Goal: Task Accomplishment & Management: Manage account settings

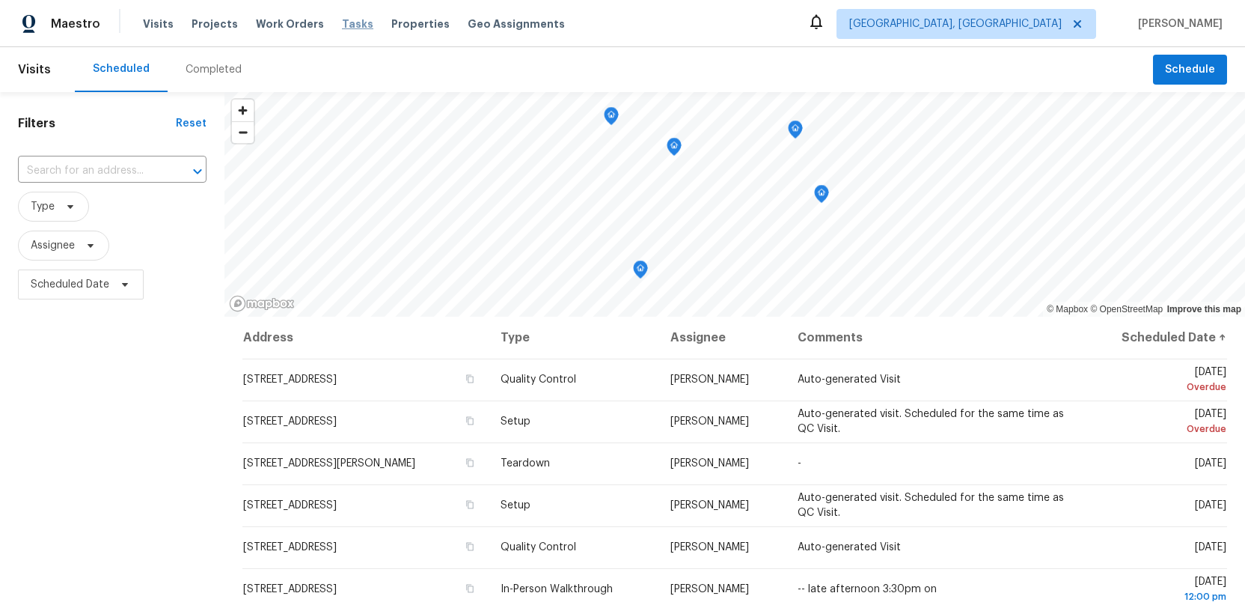
click at [342, 23] on span "Tasks" at bounding box center [357, 24] width 31 height 10
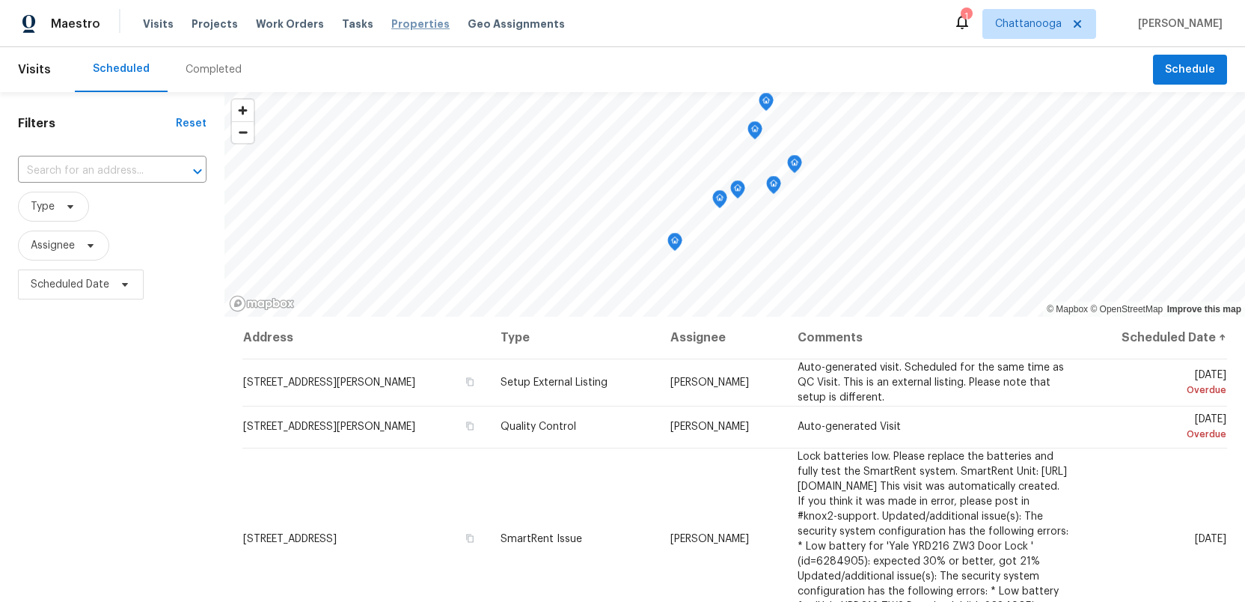
scroll to position [76, 0]
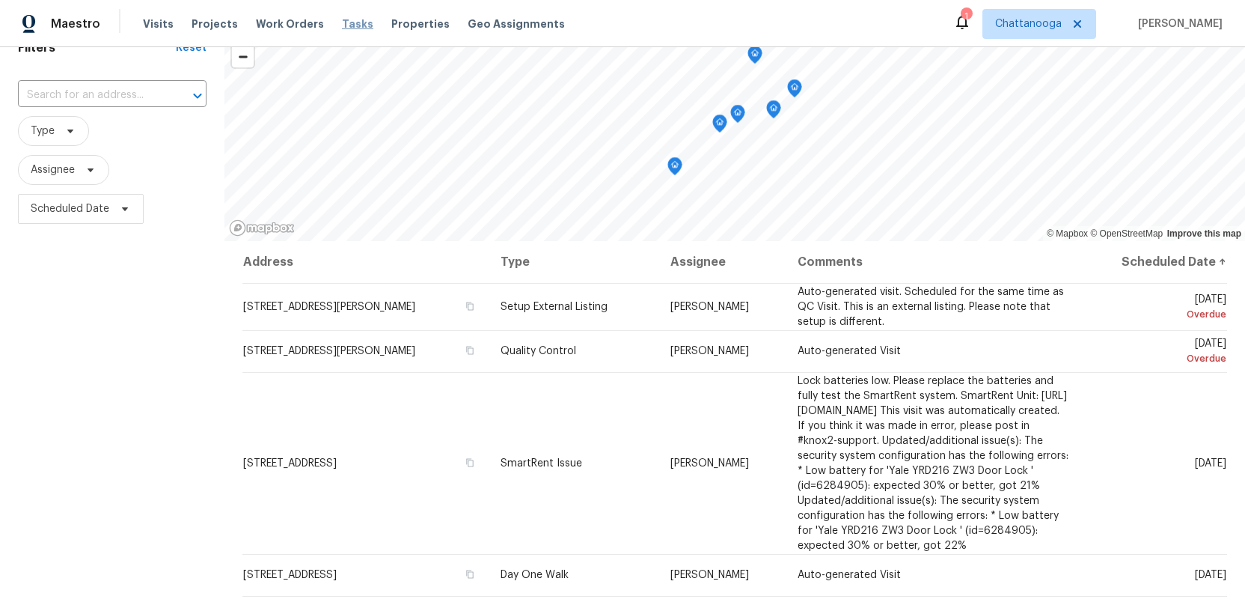
click at [343, 23] on span "Tasks" at bounding box center [357, 24] width 31 height 10
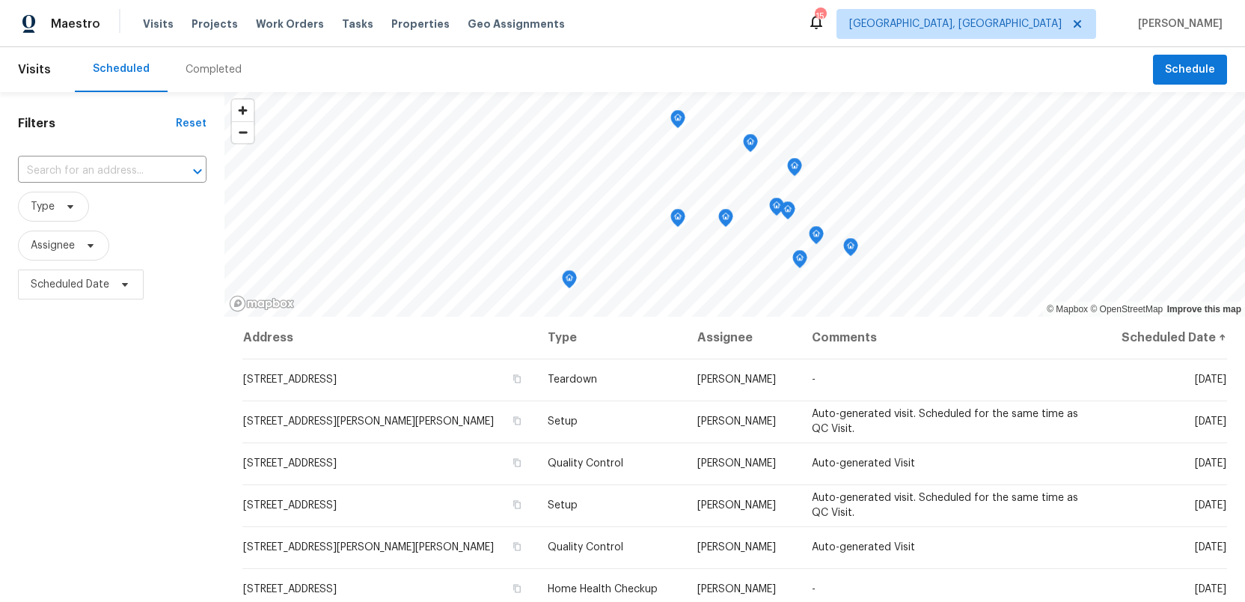
scroll to position [25, 0]
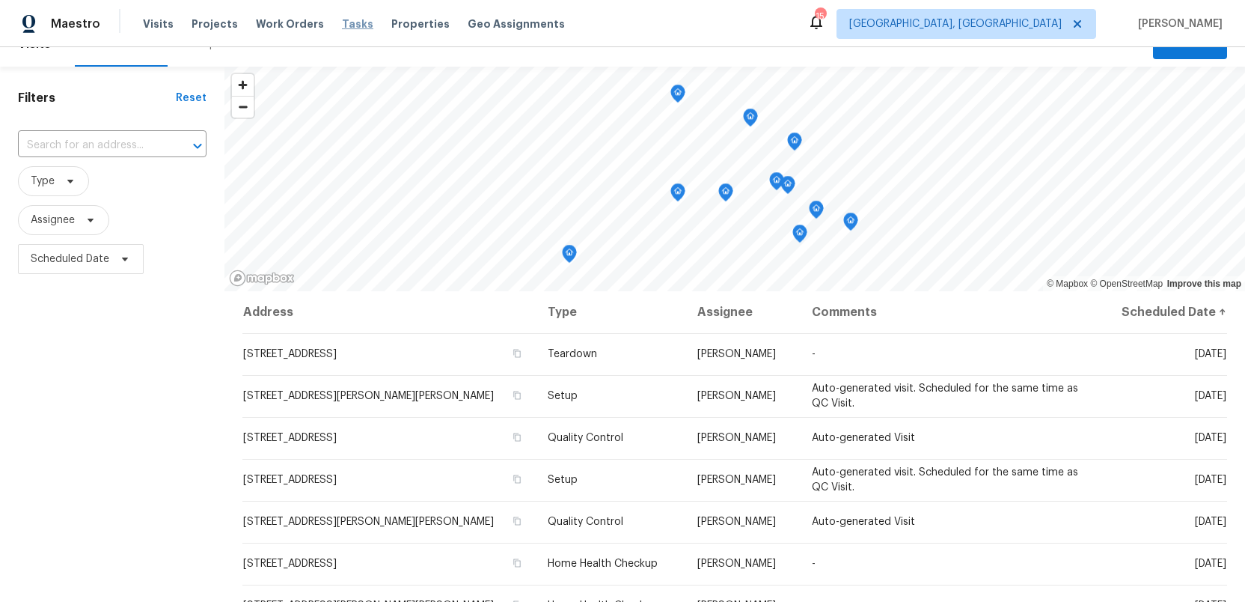
click at [342, 28] on span "Tasks" at bounding box center [357, 24] width 31 height 10
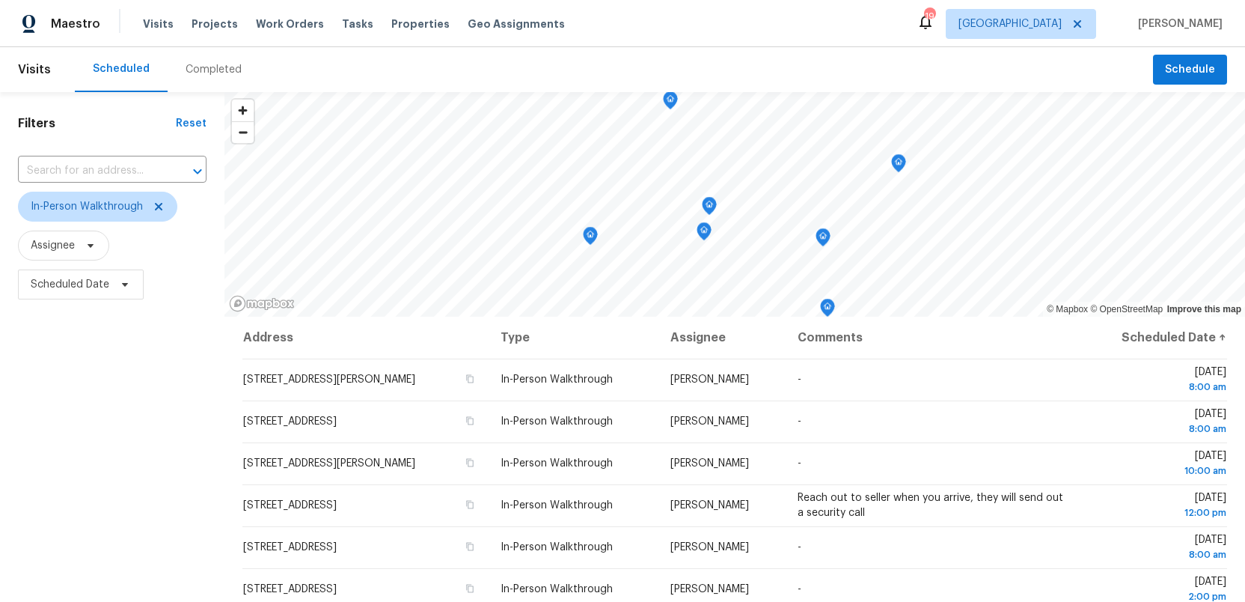
scroll to position [196, 0]
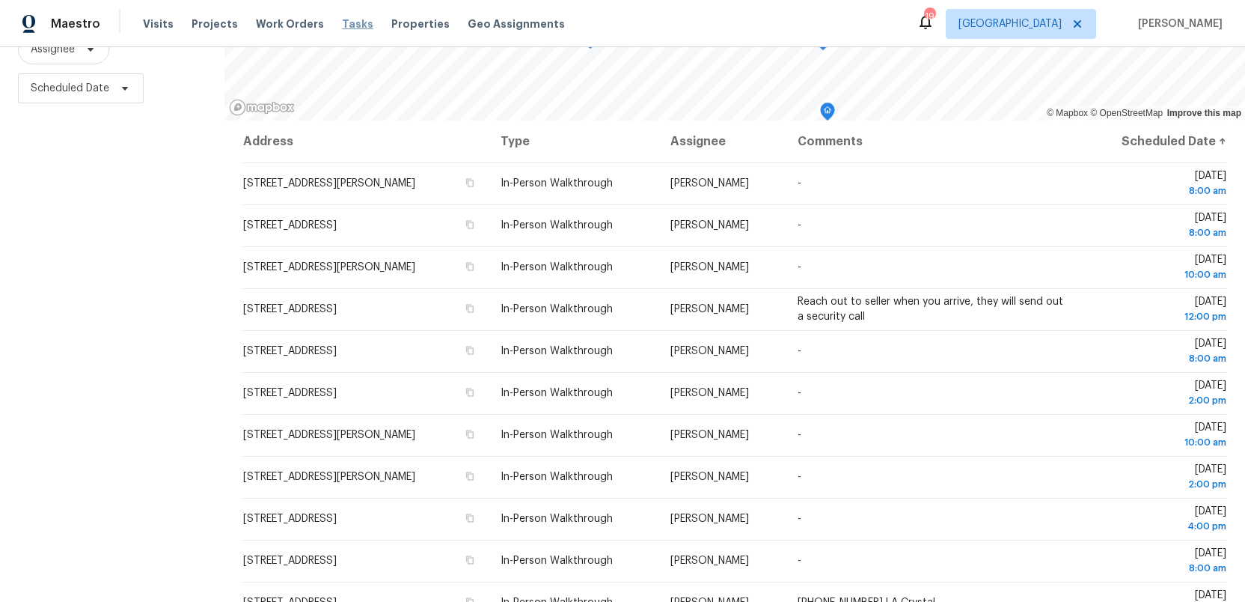
click at [346, 23] on span "Tasks" at bounding box center [357, 24] width 31 height 10
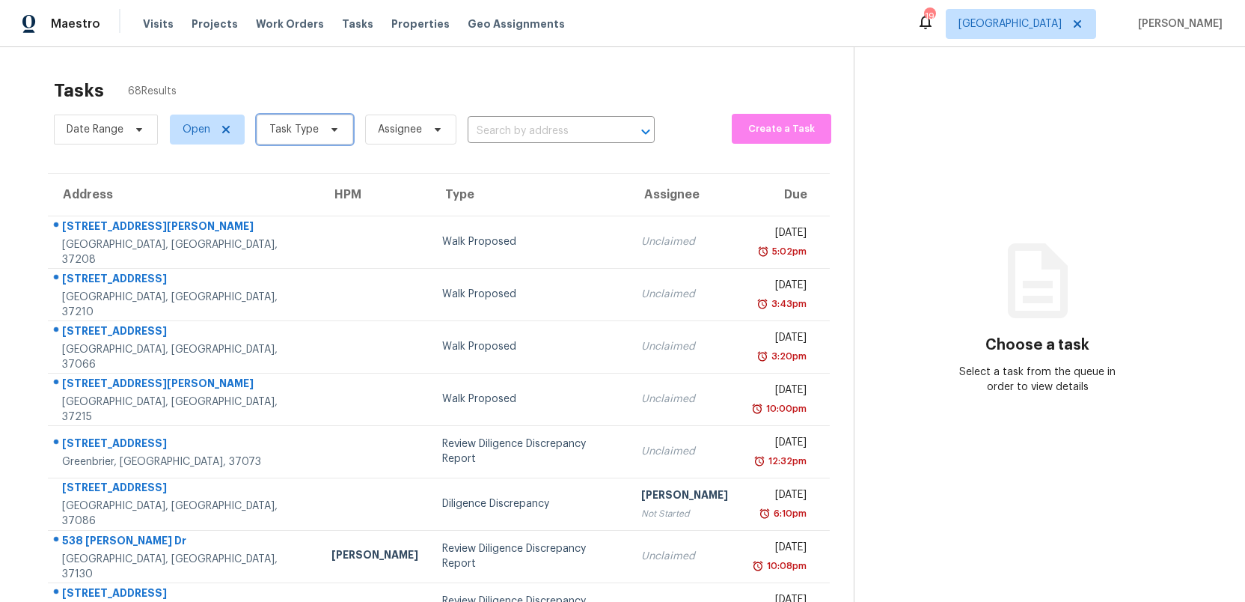
click at [331, 126] on icon at bounding box center [334, 129] width 12 height 12
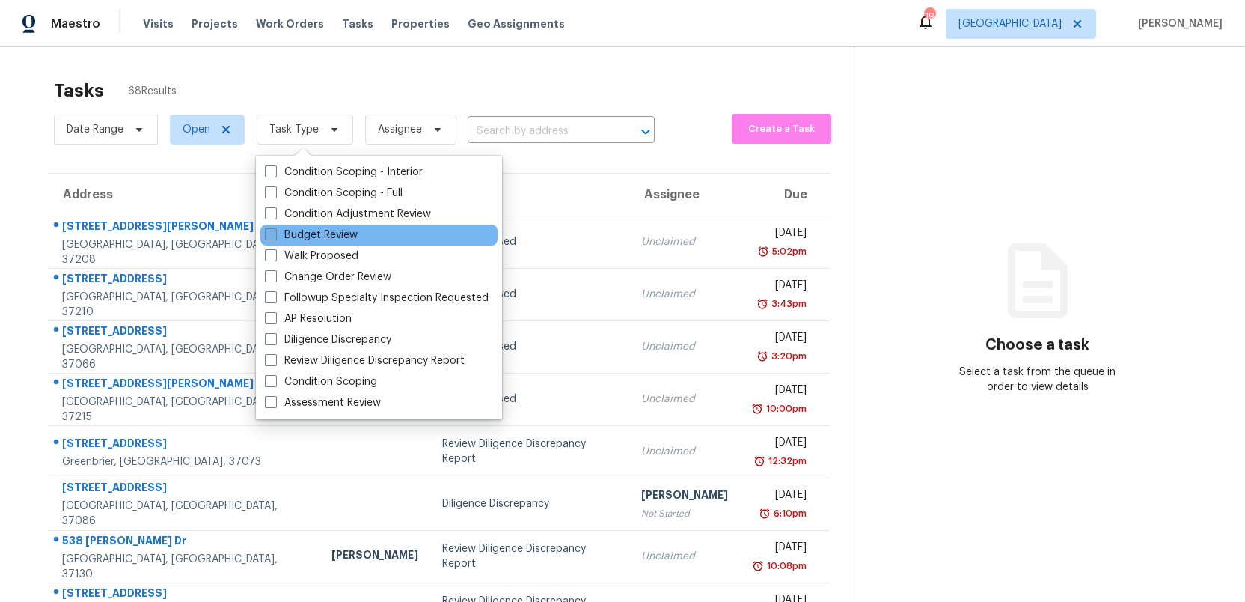
click at [265, 236] on span at bounding box center [271, 234] width 12 height 12
click at [265, 236] on input "Budget Review" at bounding box center [270, 232] width 10 height 10
checkbox input "true"
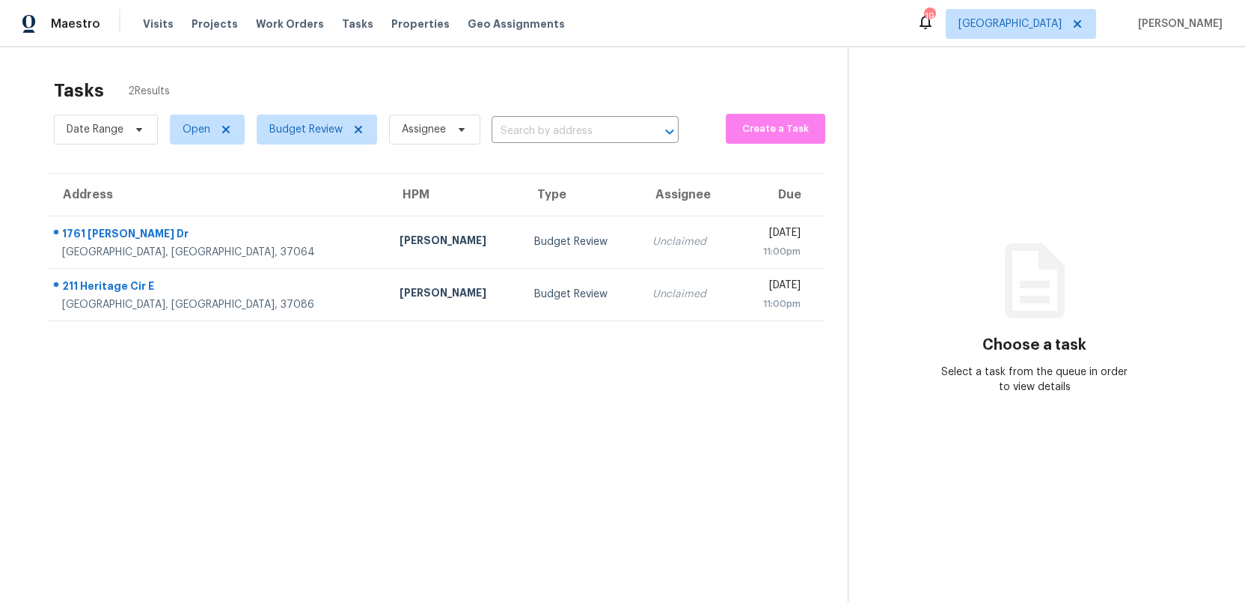
click at [682, 549] on section "Tasks 2 Results Date Range Open Budget Review Assignee ​ Create a Task Address …" at bounding box center [436, 360] width 824 height 578
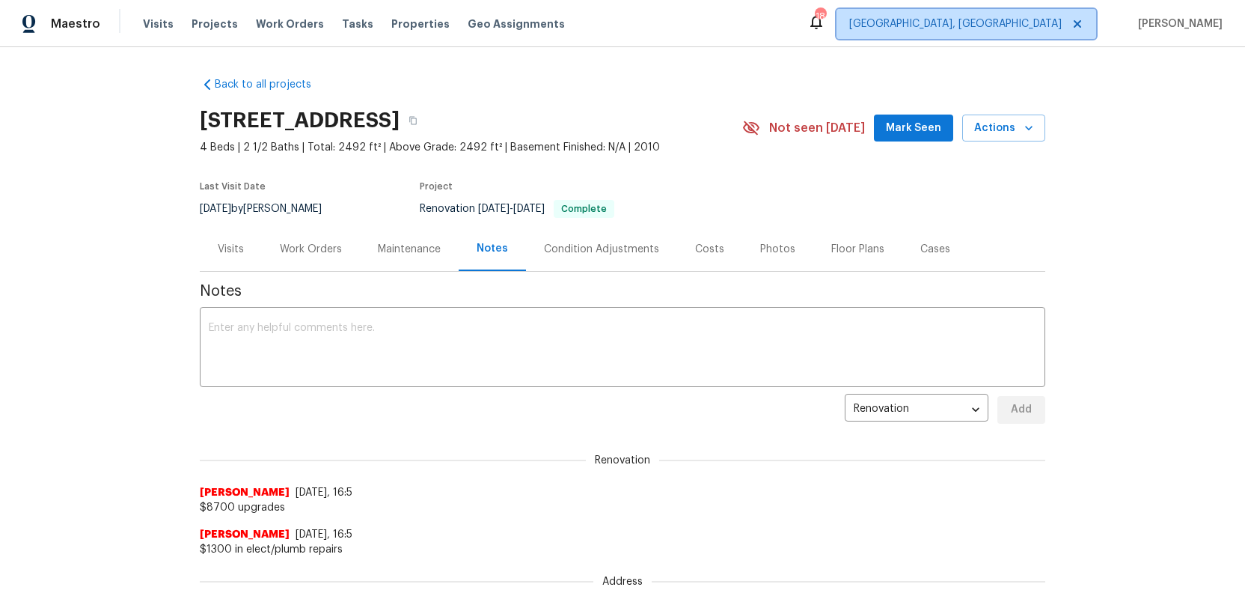
click at [1033, 28] on span "Richmond, VA" at bounding box center [955, 23] width 213 height 15
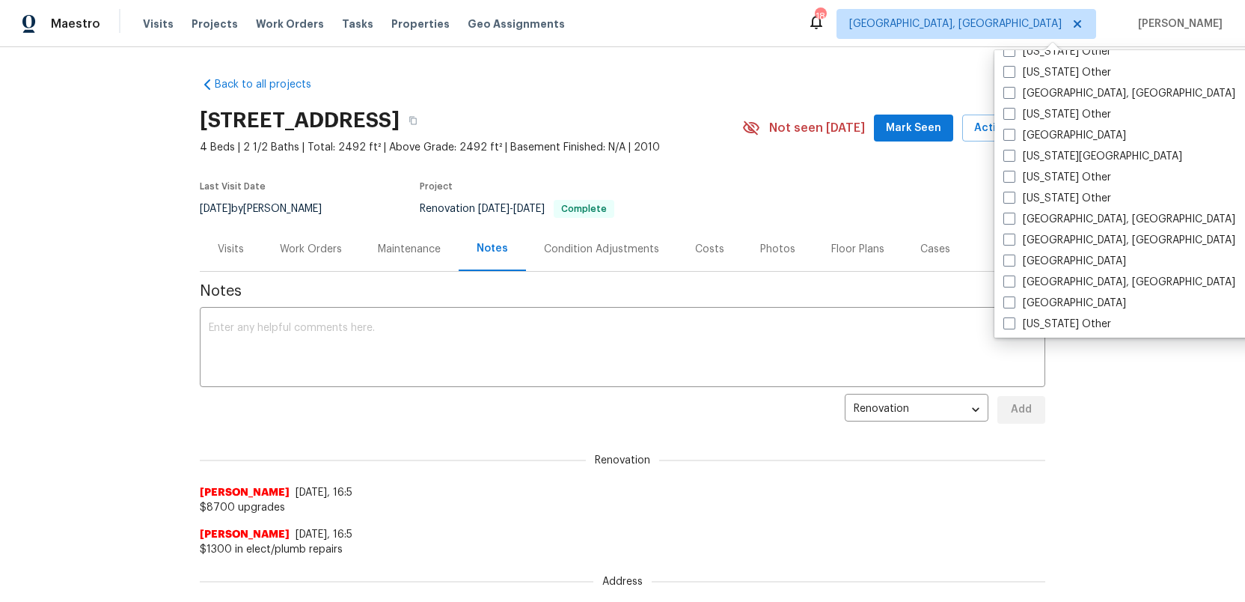
scroll to position [852, 0]
click at [1006, 136] on span at bounding box center [1009, 136] width 12 height 12
click at [1006, 136] on input "Jacksonville" at bounding box center [1008, 134] width 10 height 10
checkbox input "true"
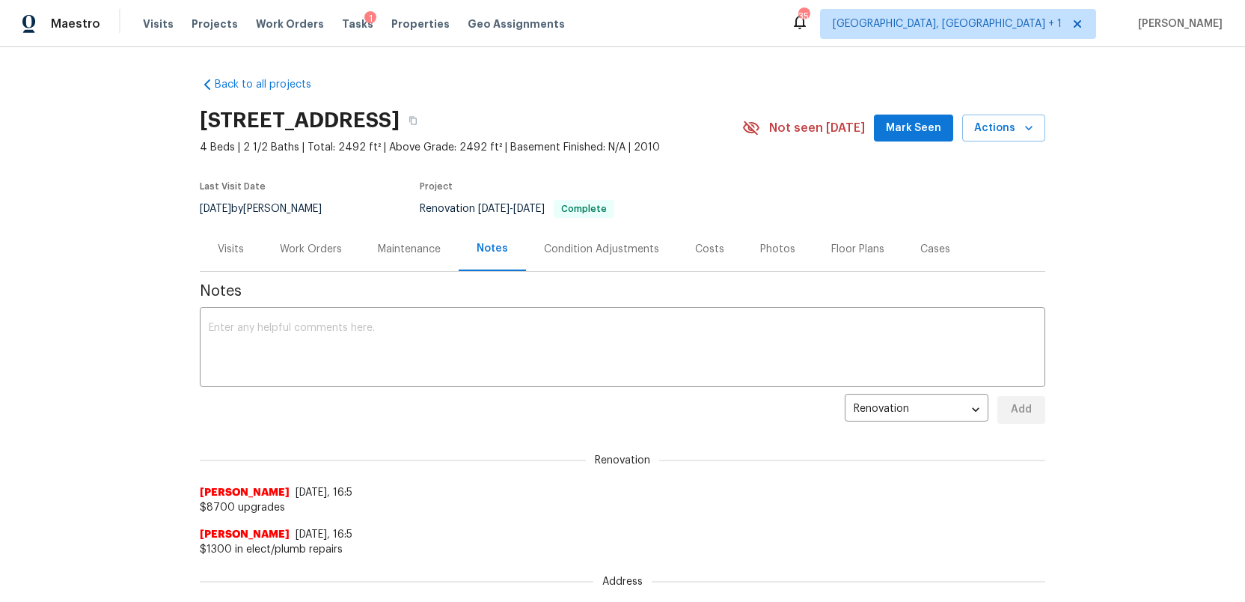
click at [1182, 387] on div "Back to all projects 9401 Rutlandshire Dr, Mechanicsville, VA 23116 4 Beds | 2 …" at bounding box center [622, 324] width 1245 height 554
click at [342, 24] on span "Tasks" at bounding box center [357, 24] width 31 height 10
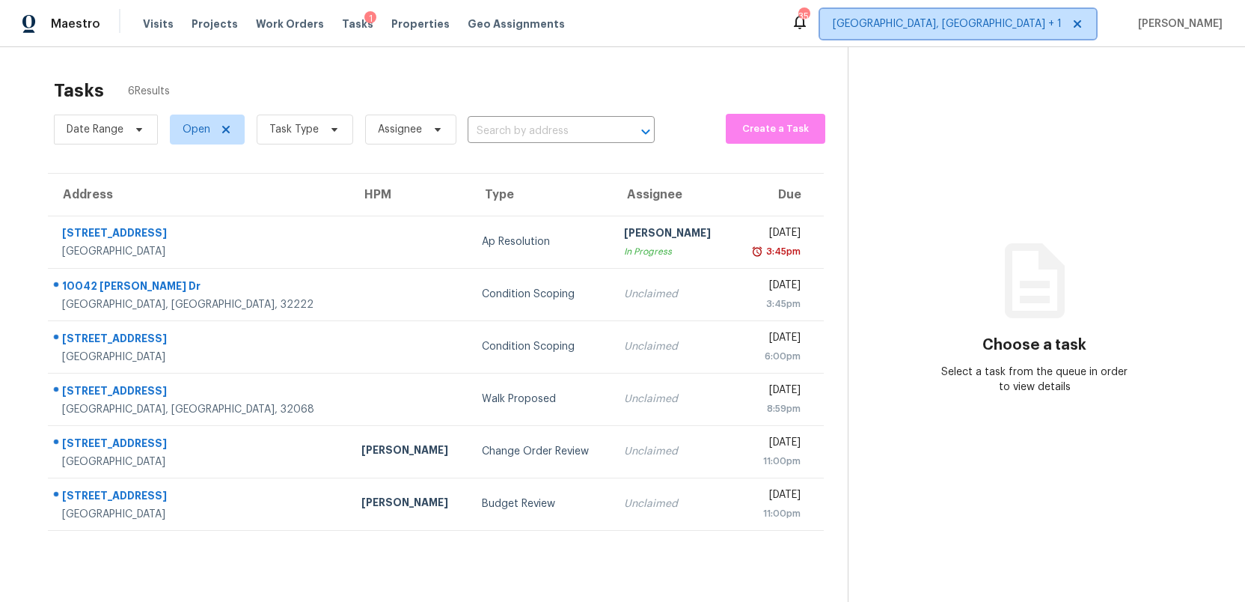
click at [1013, 22] on span "Richmond, VA + 1" at bounding box center [947, 23] width 229 height 15
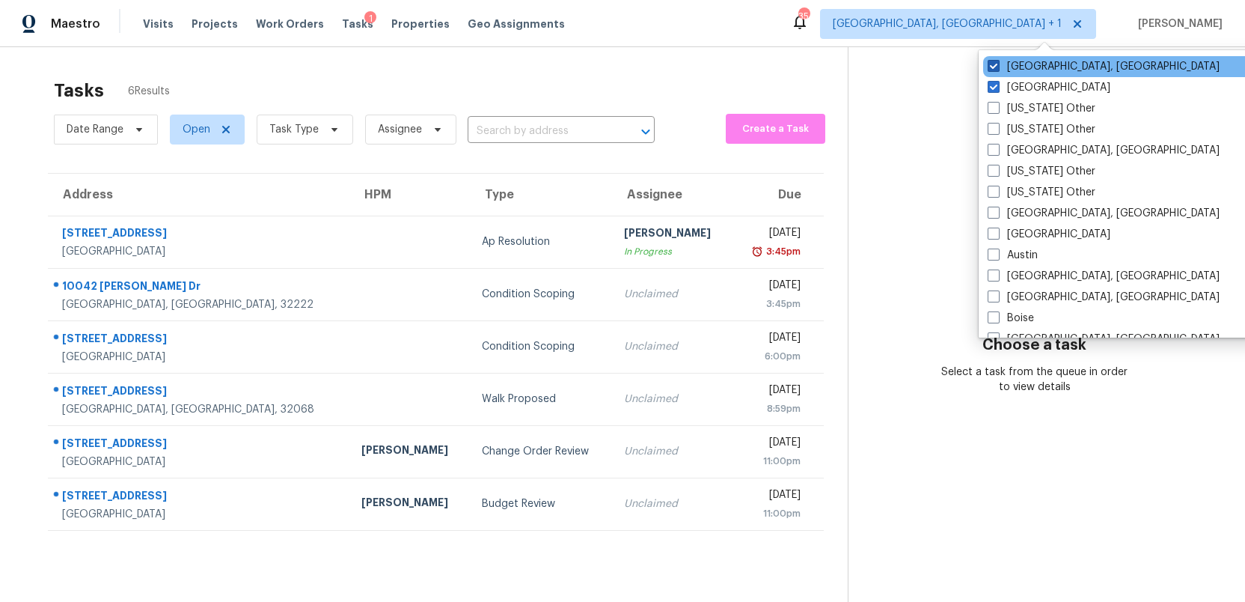
click at [991, 68] on span at bounding box center [994, 66] width 12 height 12
click at [991, 68] on input "Richmond, VA" at bounding box center [993, 64] width 10 height 10
checkbox input "false"
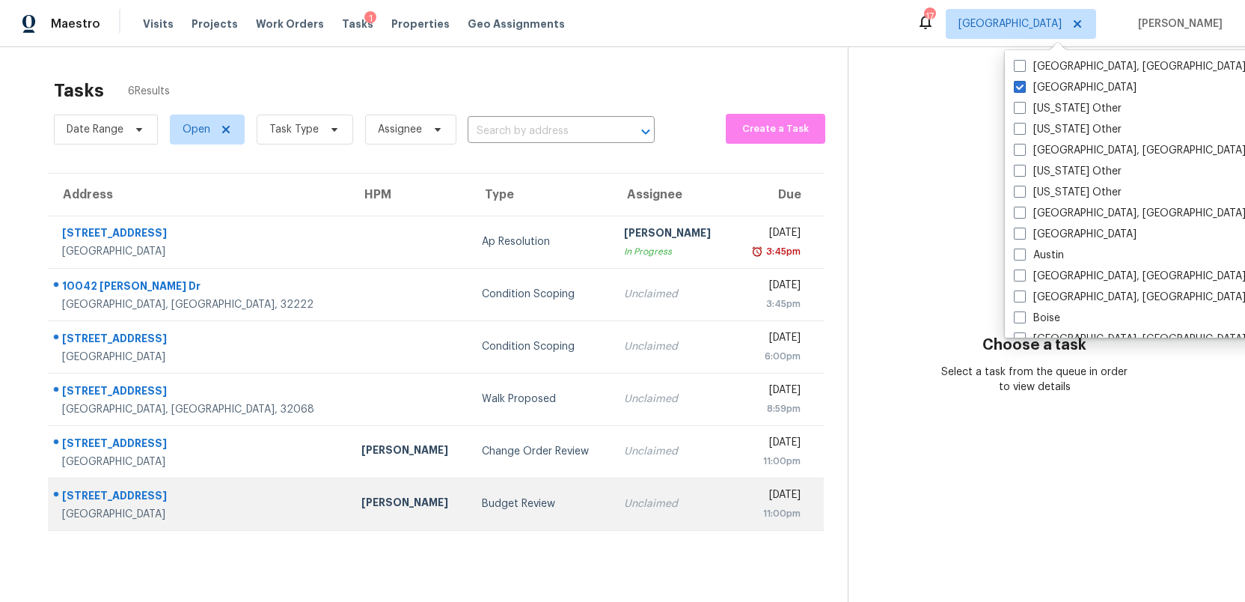
click at [482, 501] on div "Budget Review" at bounding box center [541, 503] width 118 height 15
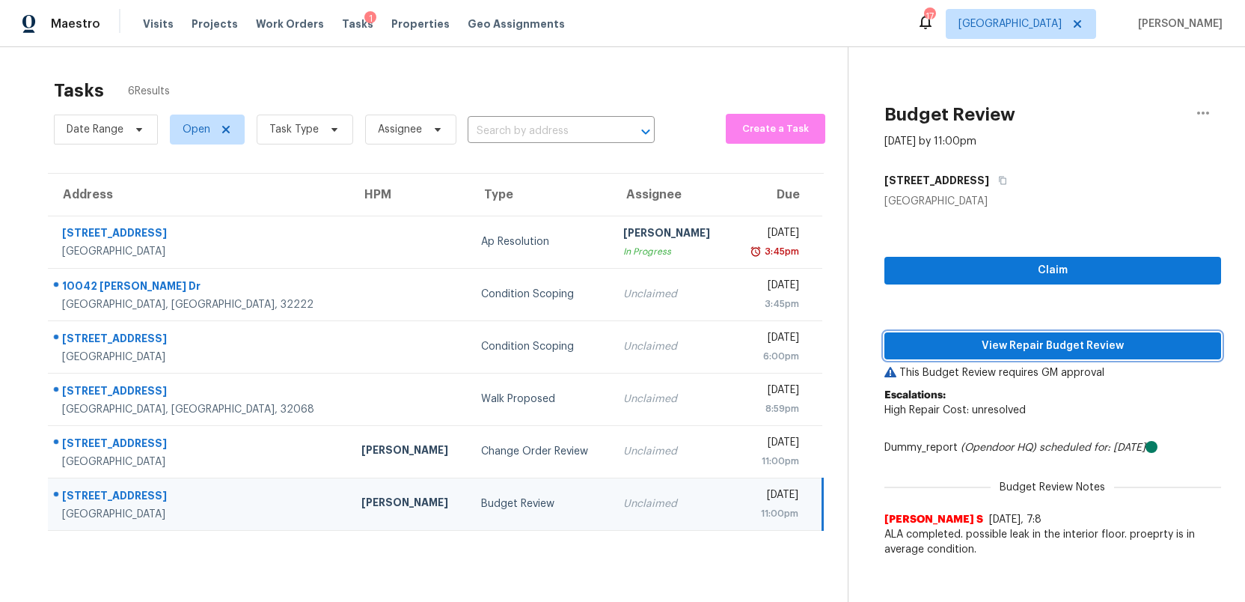
click at [1048, 349] on span "View Repair Budget Review" at bounding box center [1052, 346] width 313 height 19
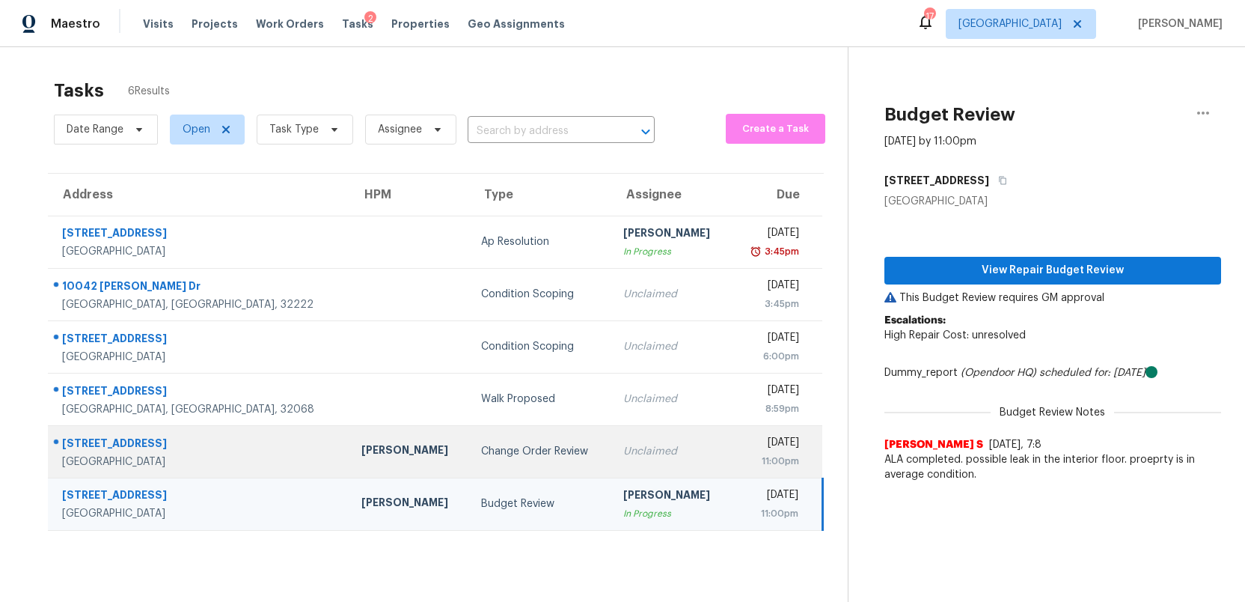
click at [646, 459] on td "Unclaimed" at bounding box center [671, 451] width 120 height 52
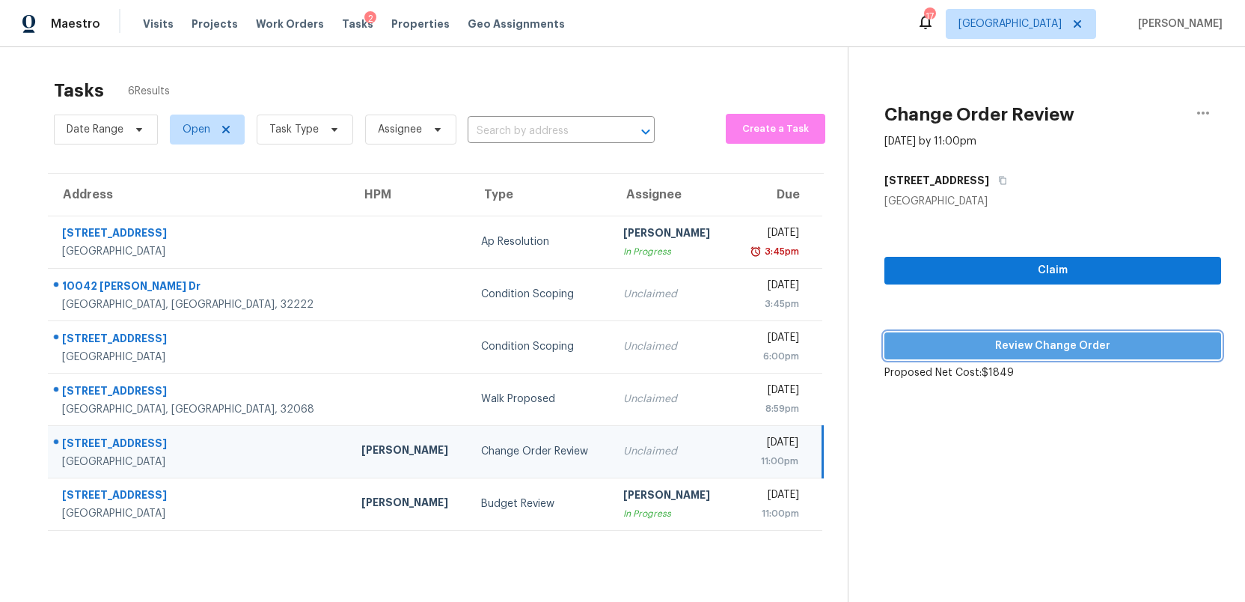
click at [1089, 349] on span "Review Change Order" at bounding box center [1052, 346] width 313 height 19
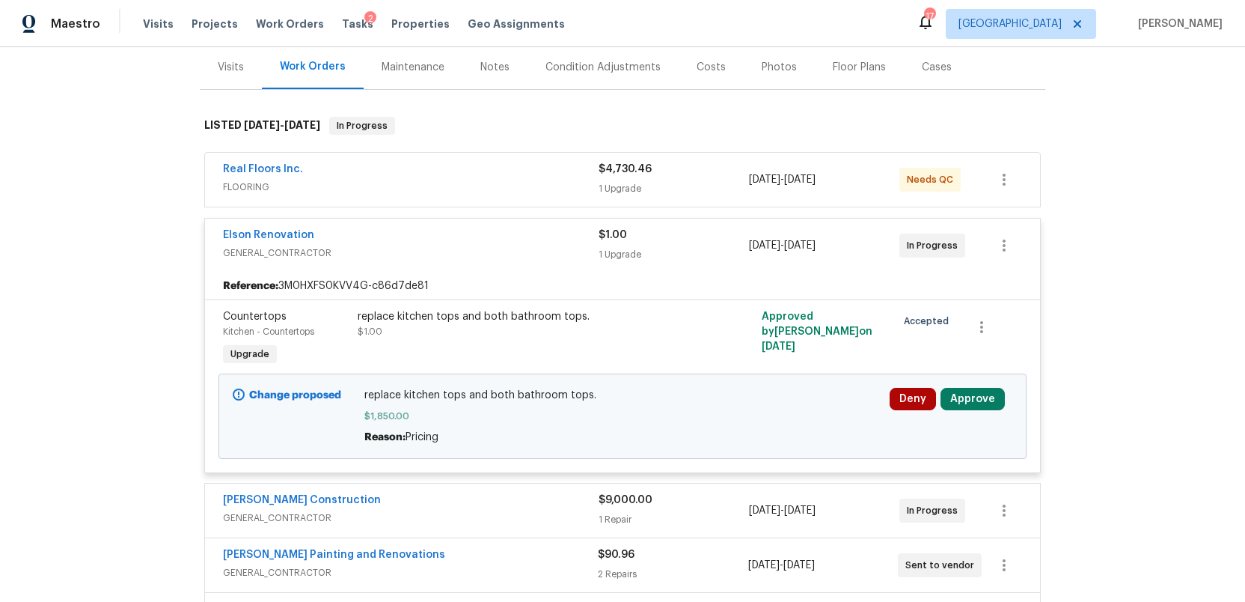
scroll to position [192, 0]
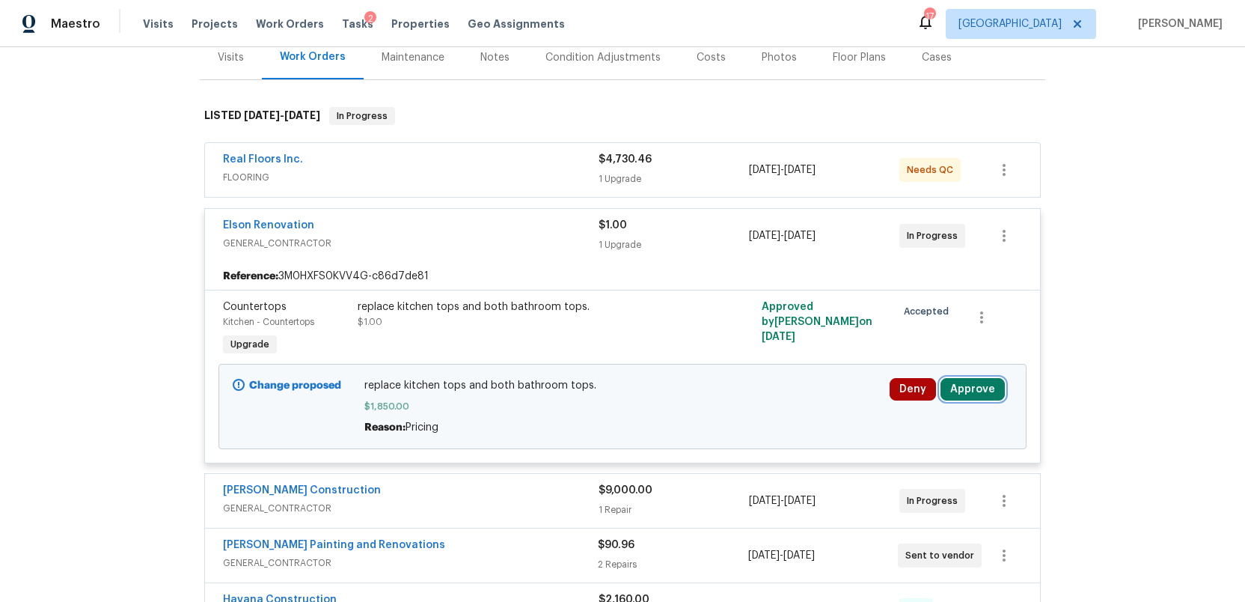
click at [975, 389] on button "Approve" at bounding box center [973, 389] width 64 height 22
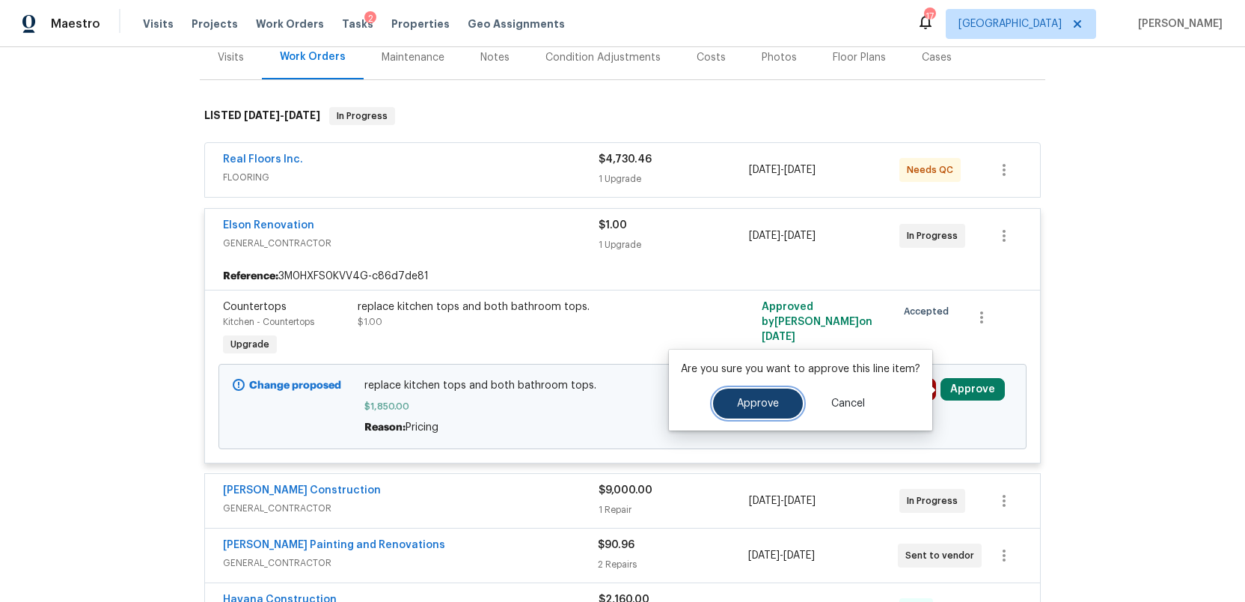
click at [764, 401] on span "Approve" at bounding box center [758, 403] width 42 height 11
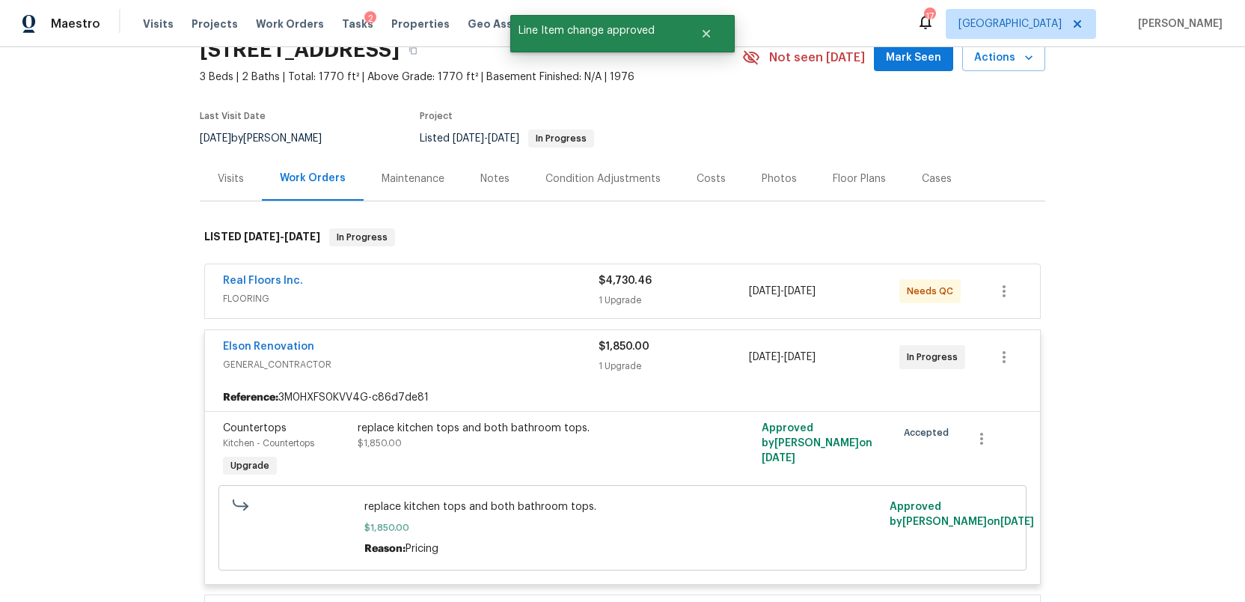
scroll to position [72, 0]
click at [342, 22] on span "Tasks" at bounding box center [357, 24] width 31 height 10
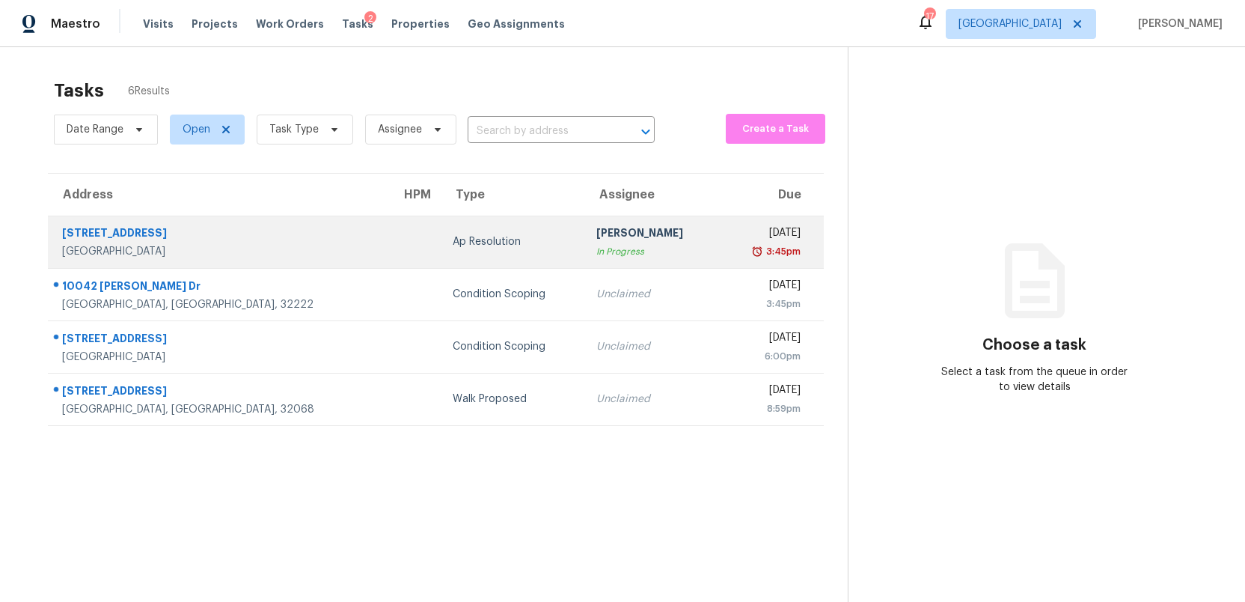
click at [441, 226] on td "Ap Resolution" at bounding box center [512, 241] width 143 height 52
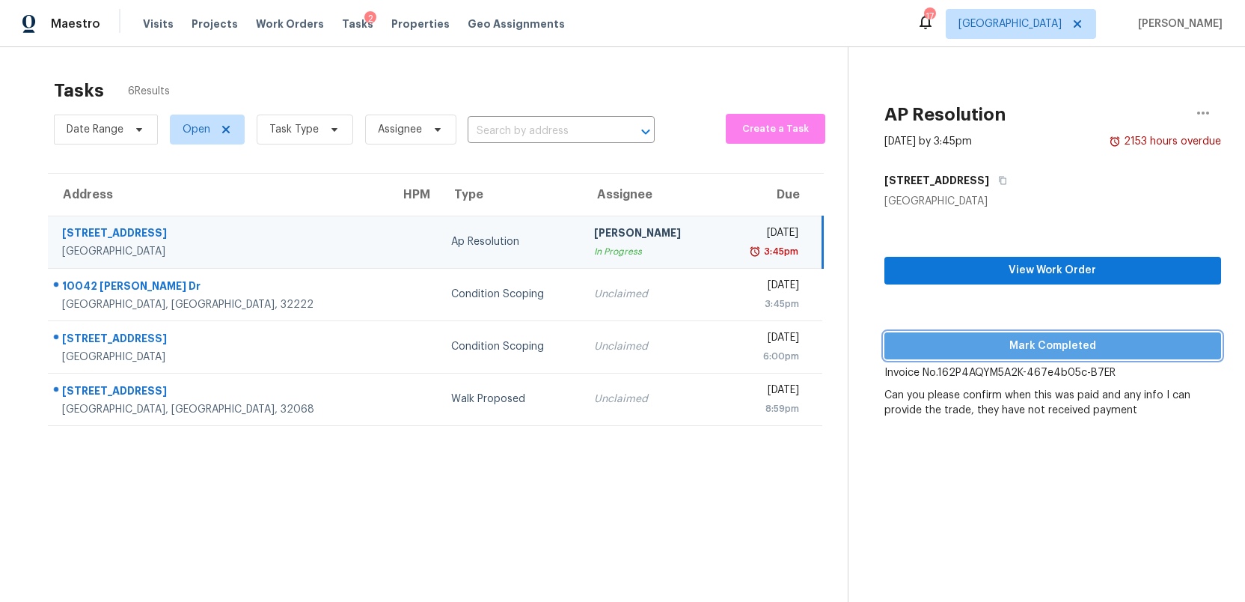
click at [980, 343] on span "Mark Completed" at bounding box center [1052, 346] width 313 height 19
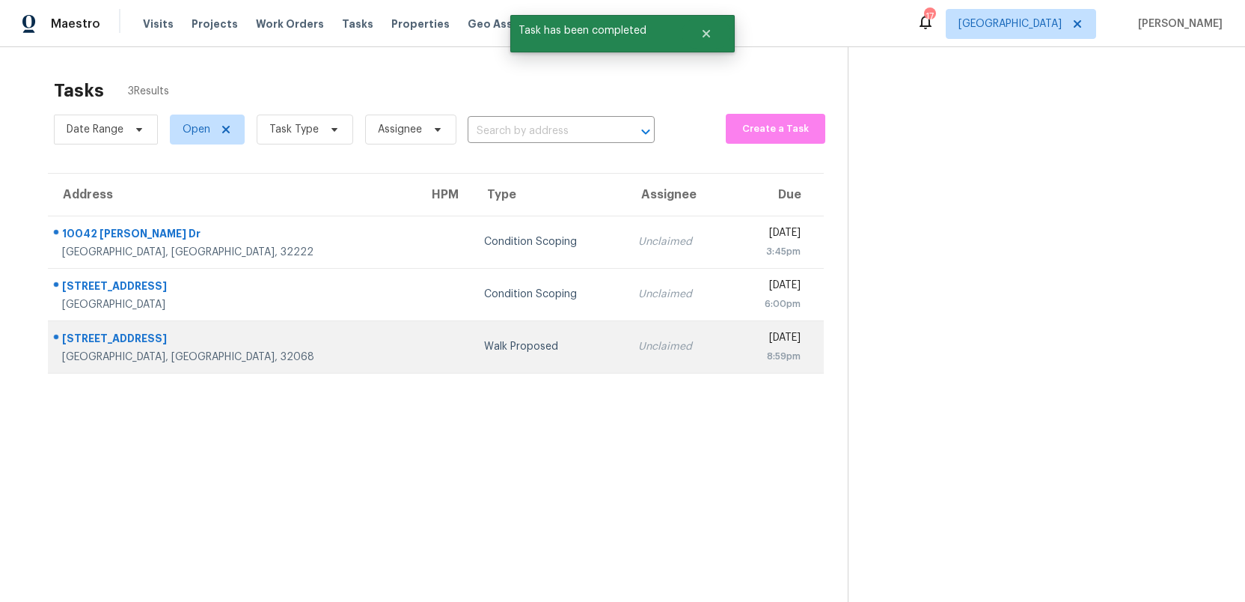
click at [742, 340] on div "[DATE]" at bounding box center [771, 339] width 59 height 19
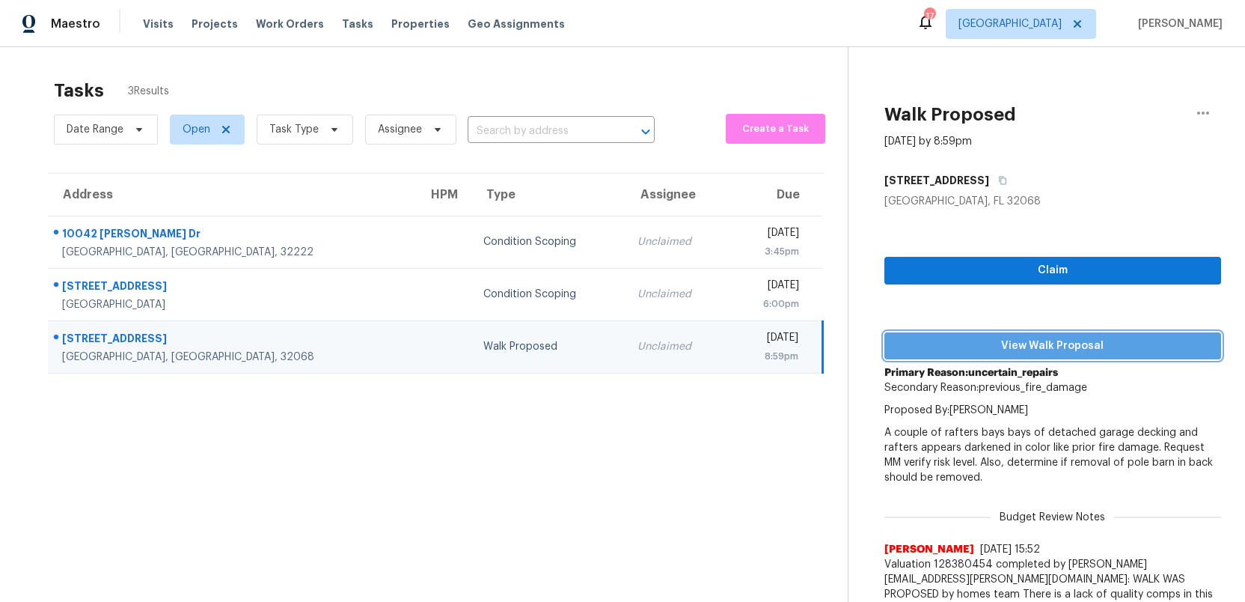
click at [1066, 345] on span "View Walk Proposal" at bounding box center [1052, 346] width 313 height 19
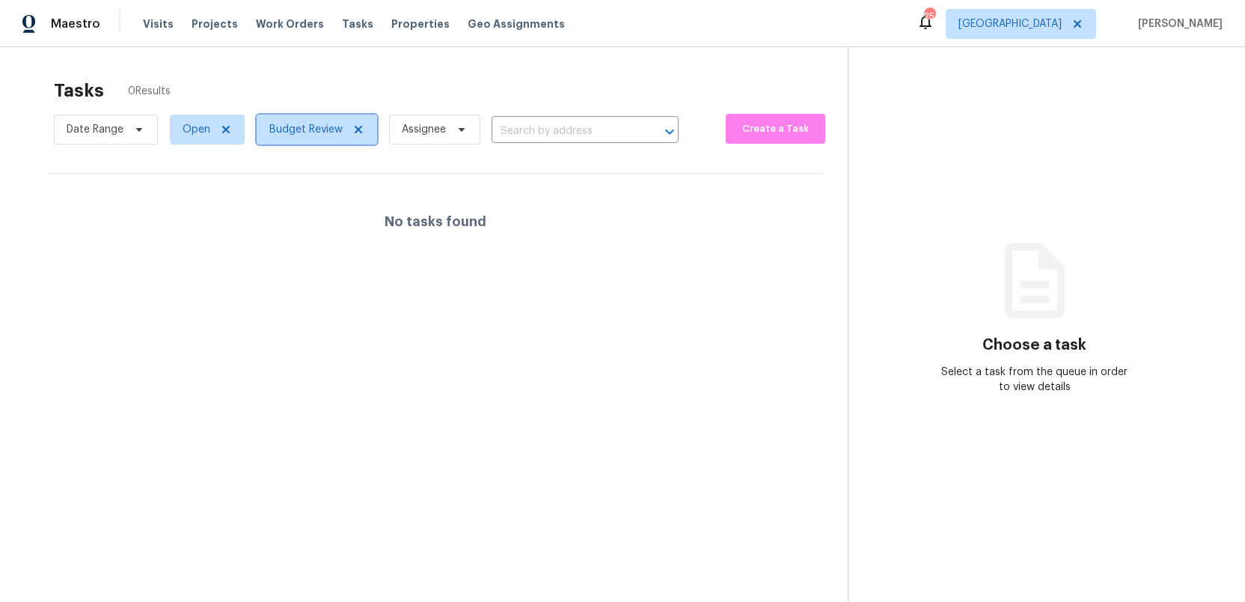
click at [354, 130] on icon at bounding box center [358, 129] width 12 height 12
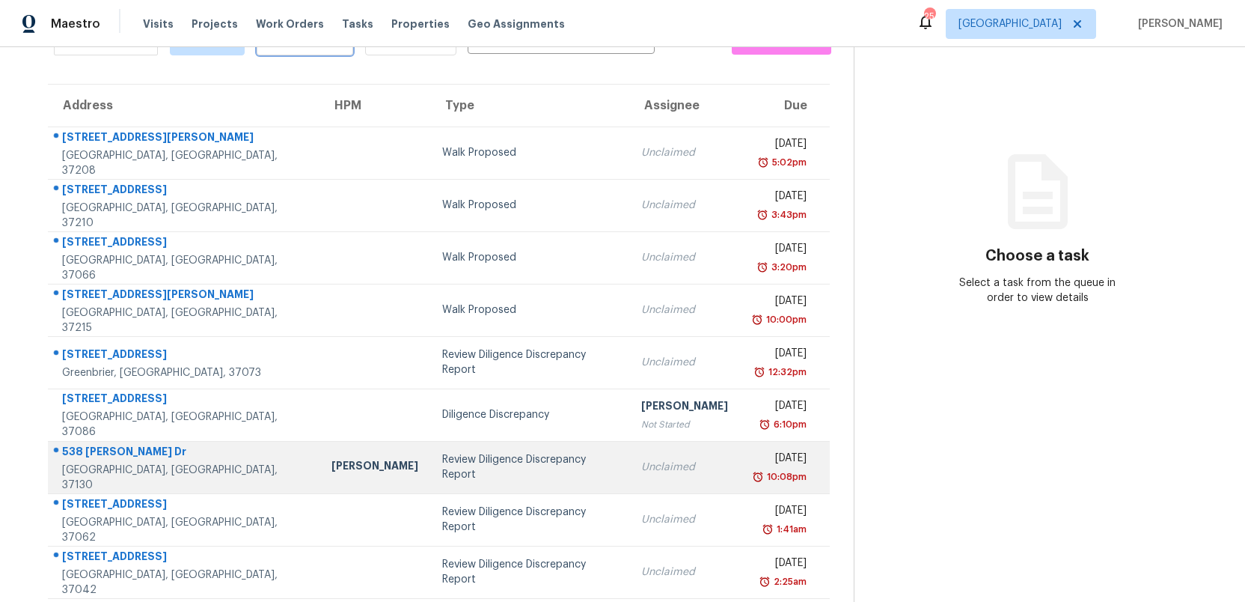
scroll to position [177, 0]
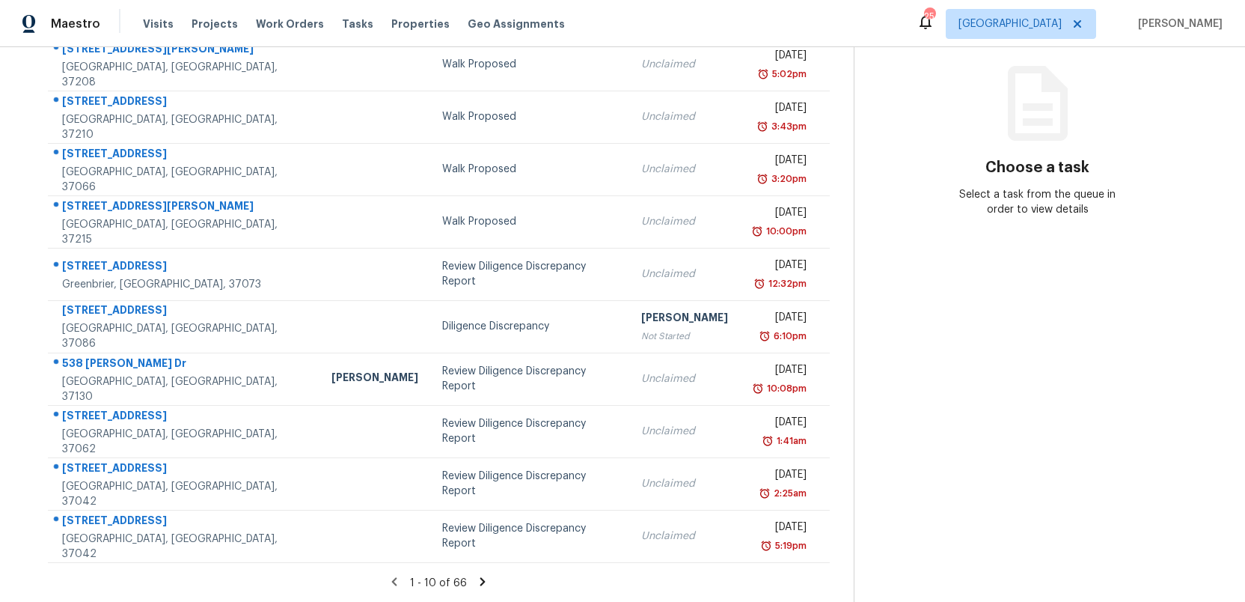
click at [477, 580] on icon at bounding box center [482, 581] width 13 height 13
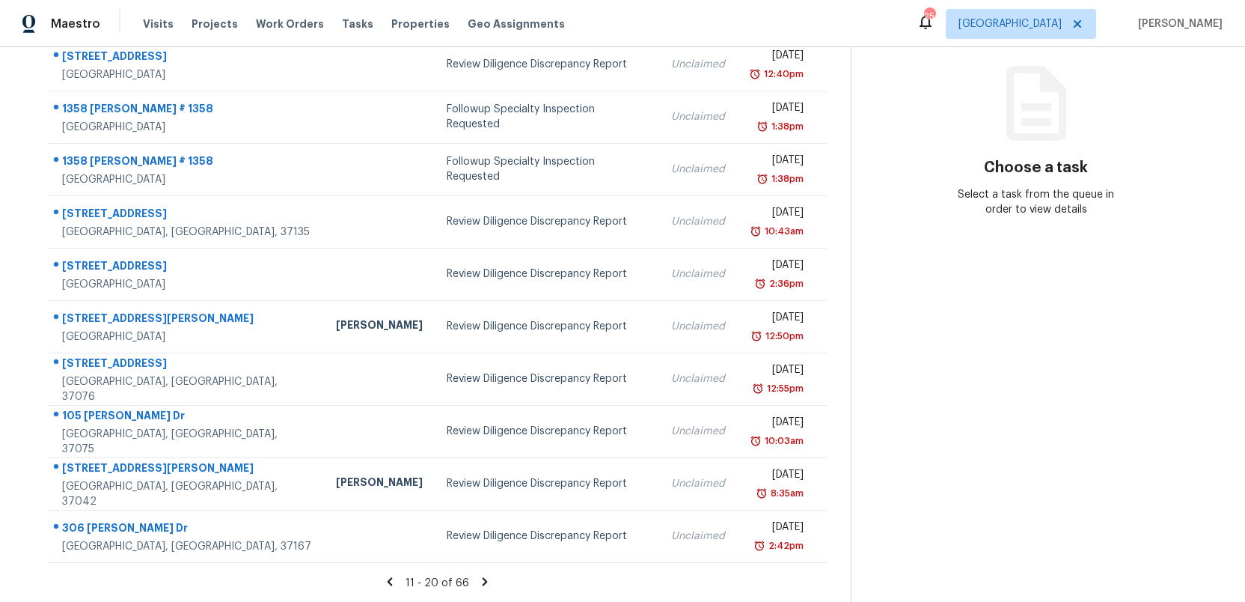
click at [478, 579] on icon at bounding box center [484, 581] width 13 height 13
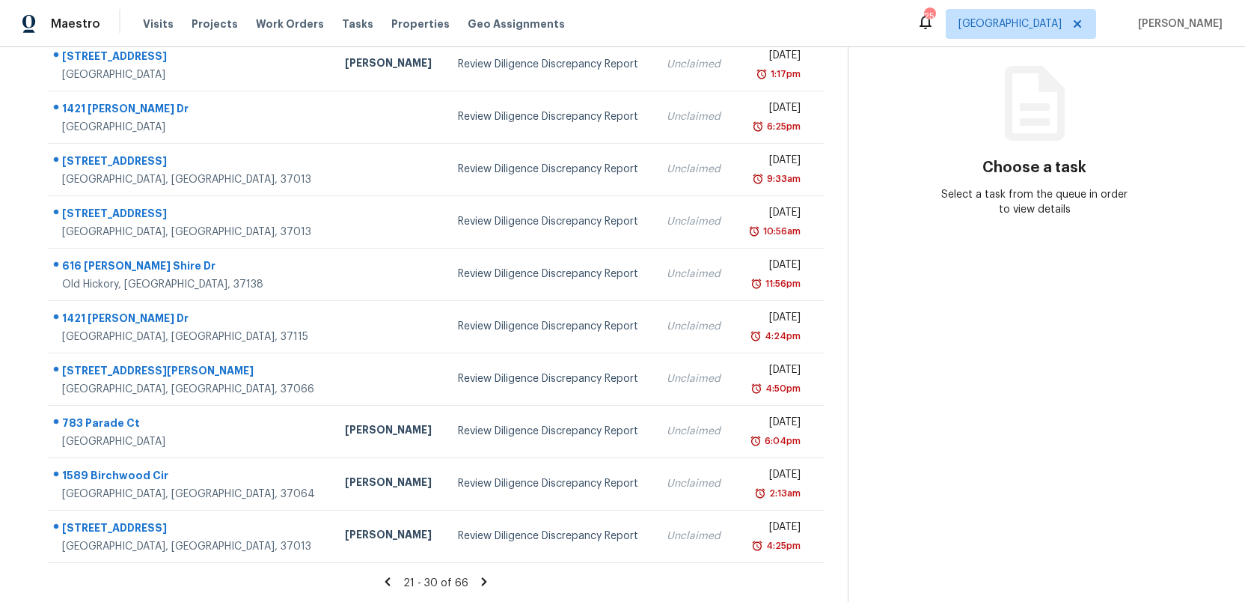
click at [477, 579] on icon at bounding box center [483, 581] width 13 height 13
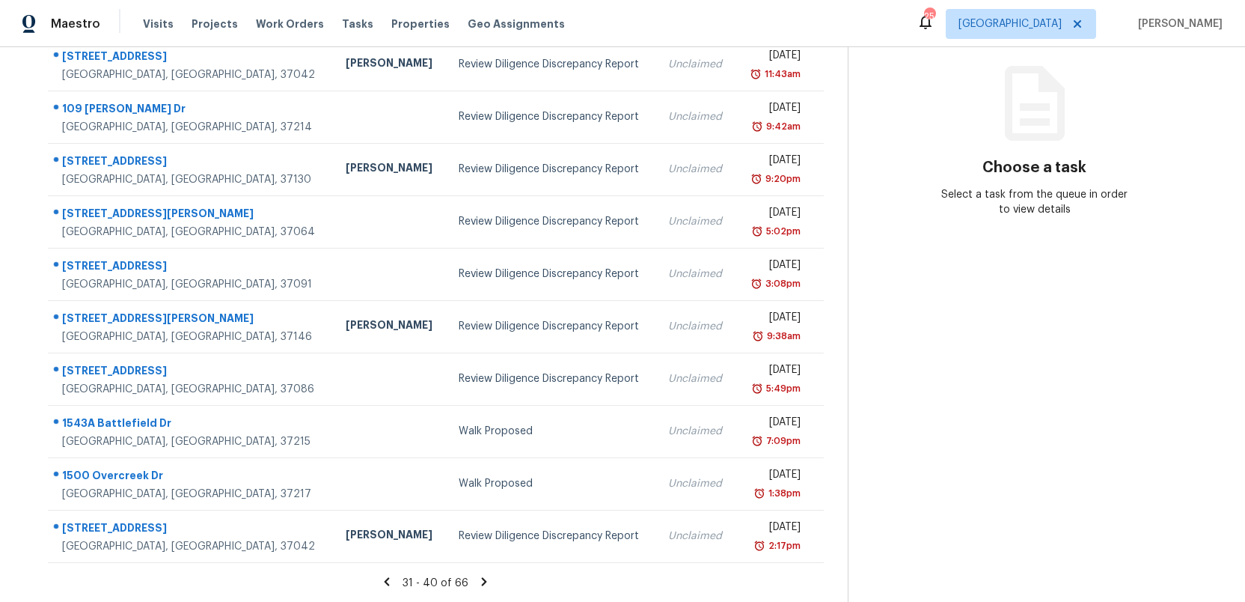
click at [477, 579] on icon at bounding box center [483, 581] width 13 height 13
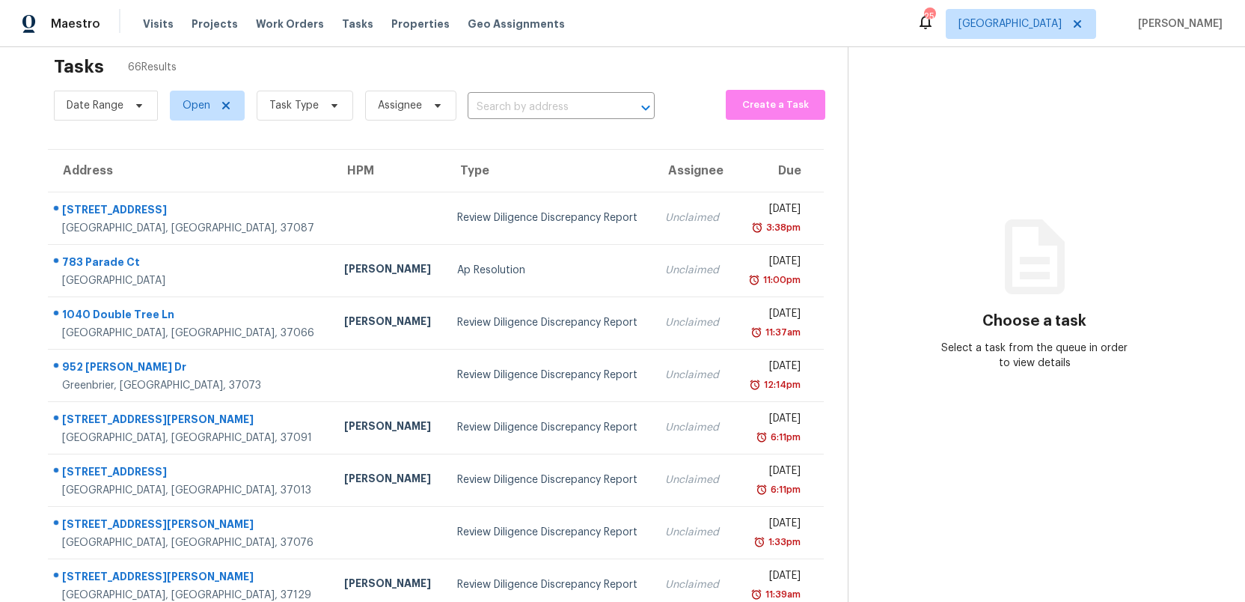
scroll to position [0, 0]
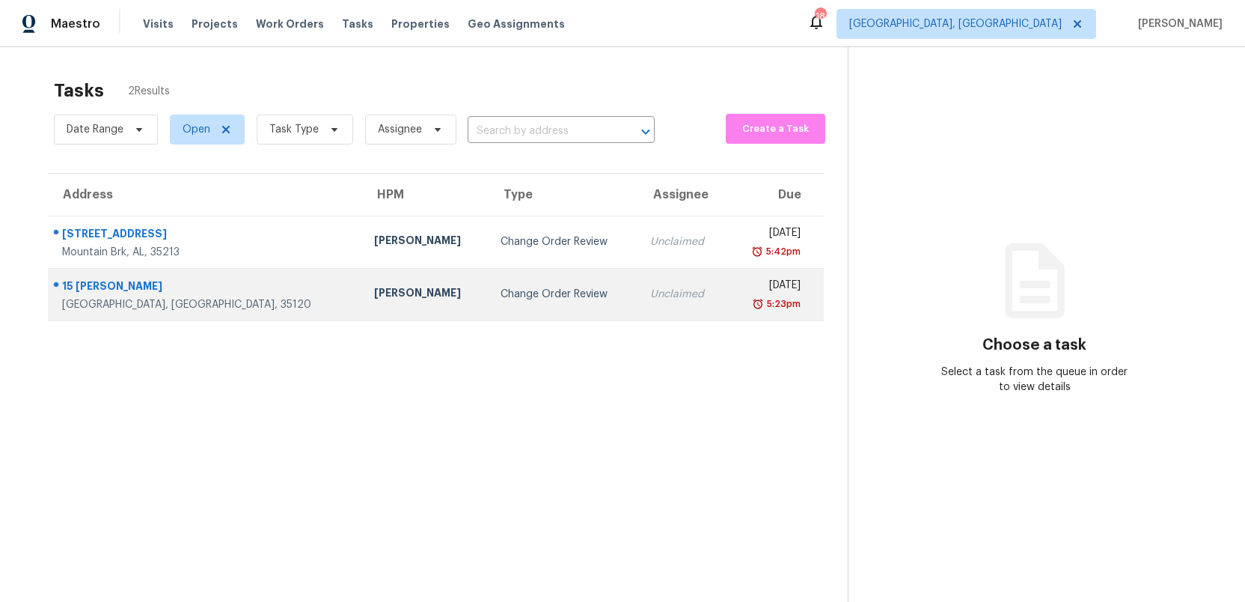
click at [501, 299] on div "Change Order Review" at bounding box center [564, 294] width 126 height 15
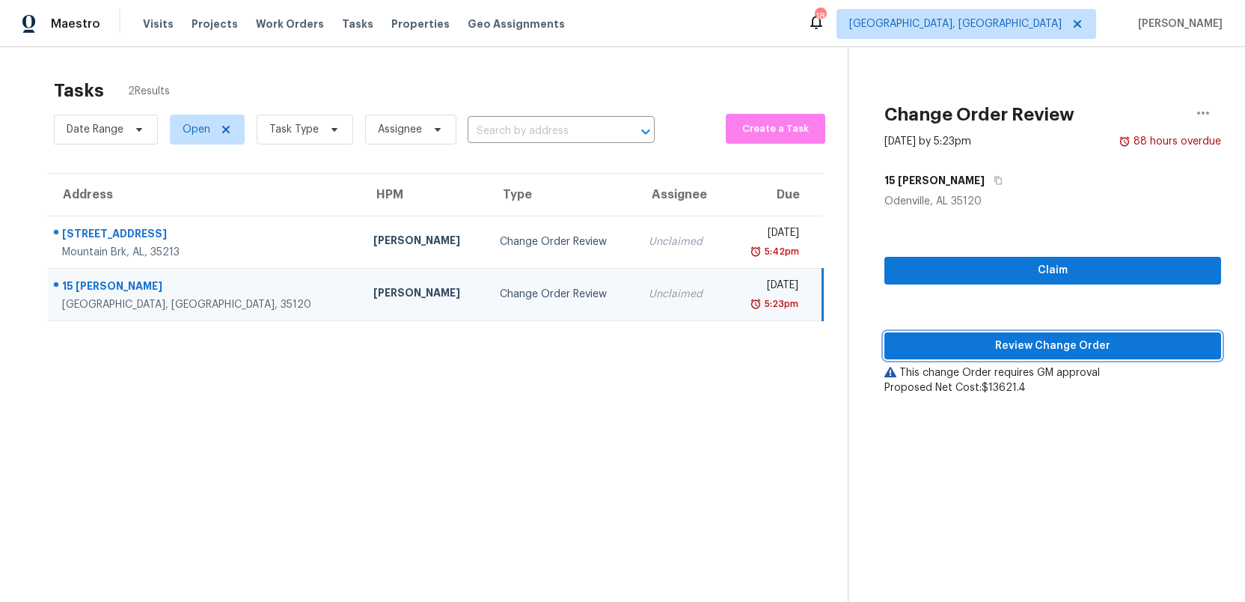
click at [1088, 348] on span "Review Change Order" at bounding box center [1052, 346] width 313 height 19
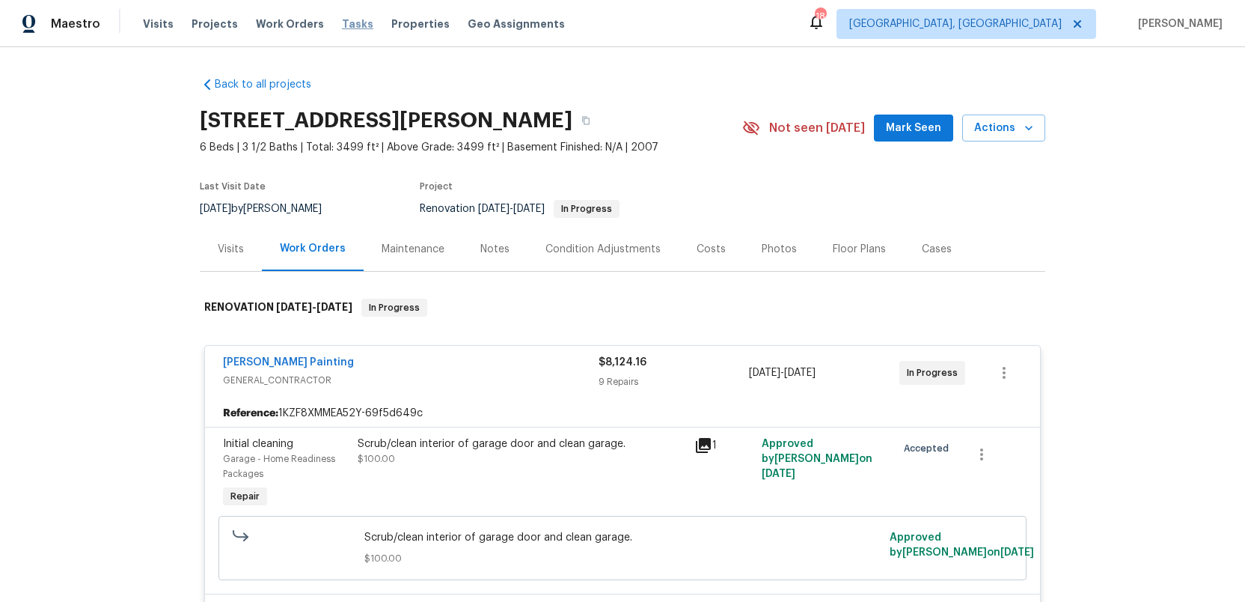
click at [342, 21] on span "Tasks" at bounding box center [357, 24] width 31 height 10
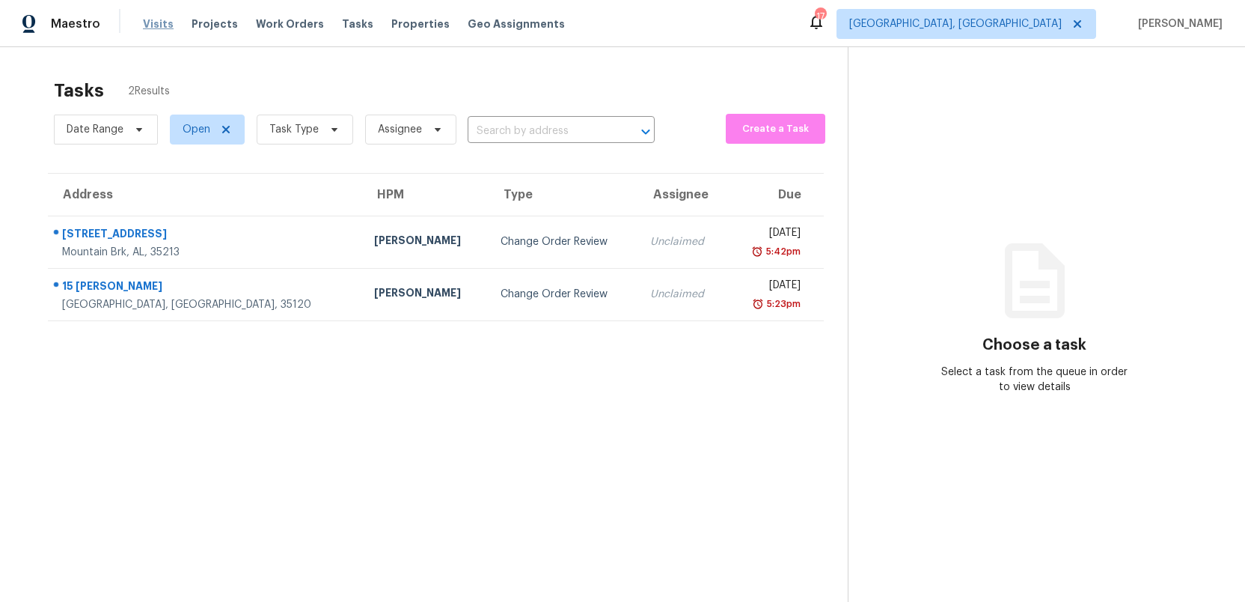
click at [145, 21] on span "Visits" at bounding box center [158, 23] width 31 height 15
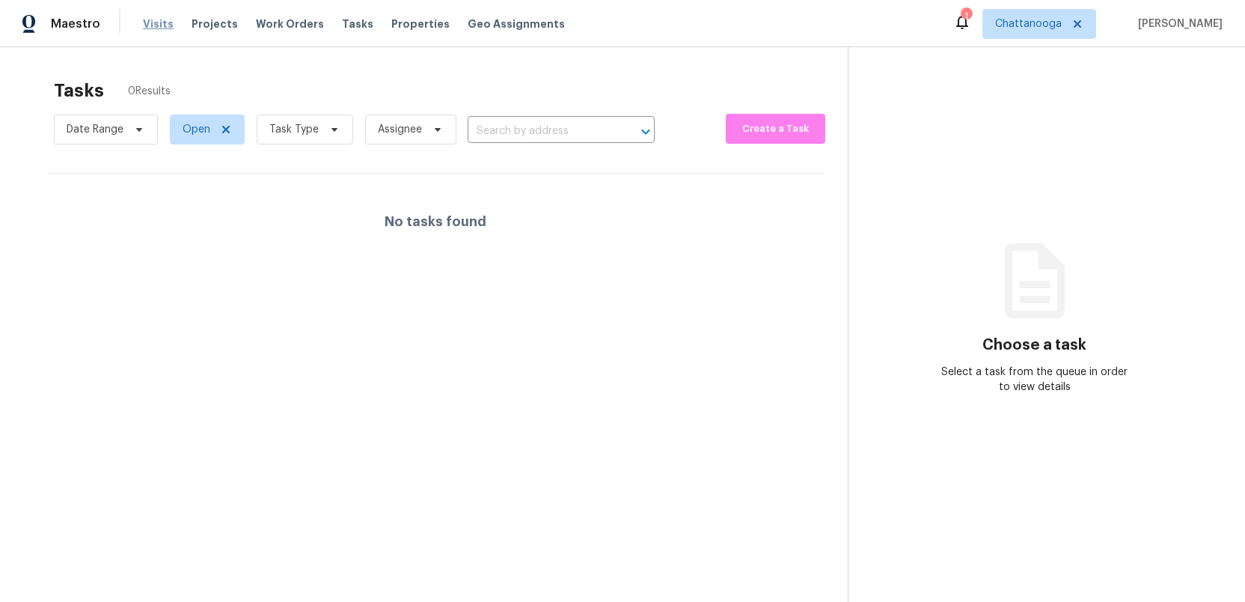
click at [147, 20] on span "Visits" at bounding box center [158, 23] width 31 height 15
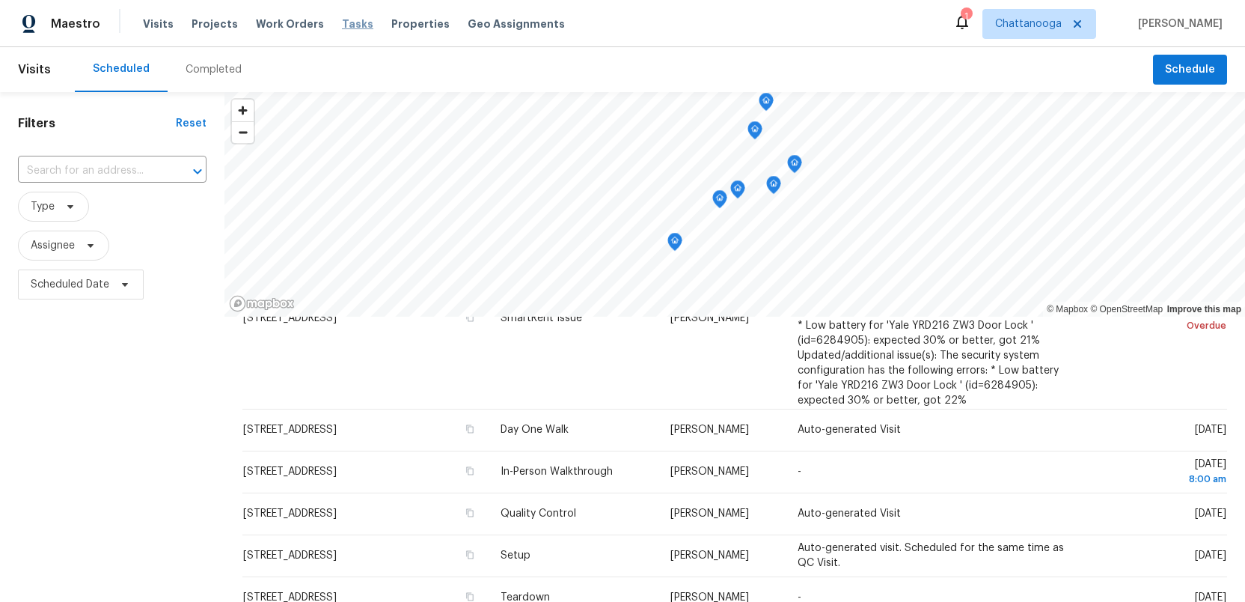
click at [342, 20] on span "Tasks" at bounding box center [357, 24] width 31 height 10
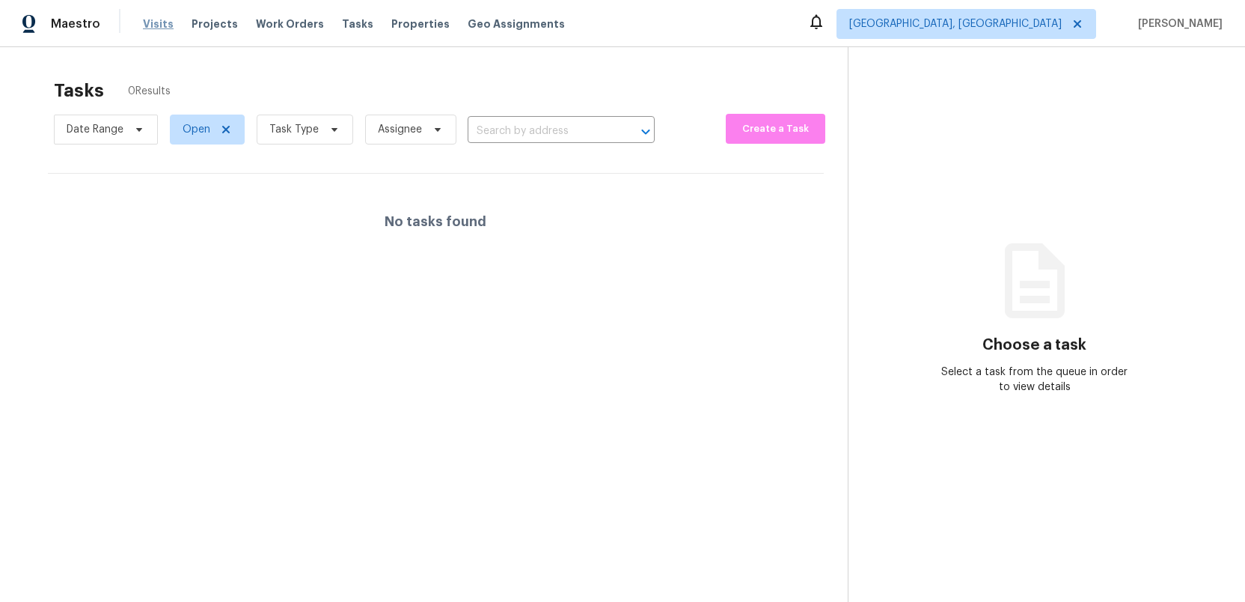
click at [147, 22] on span "Visits" at bounding box center [158, 23] width 31 height 15
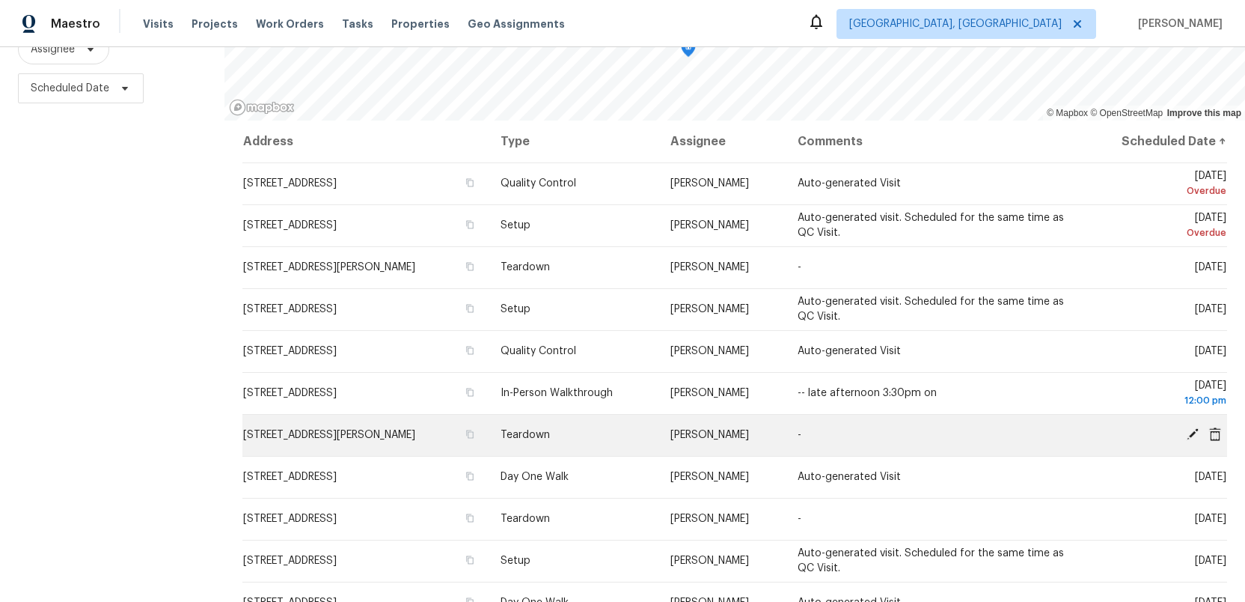
scroll to position [149, 0]
